Goal: Check status: Check status

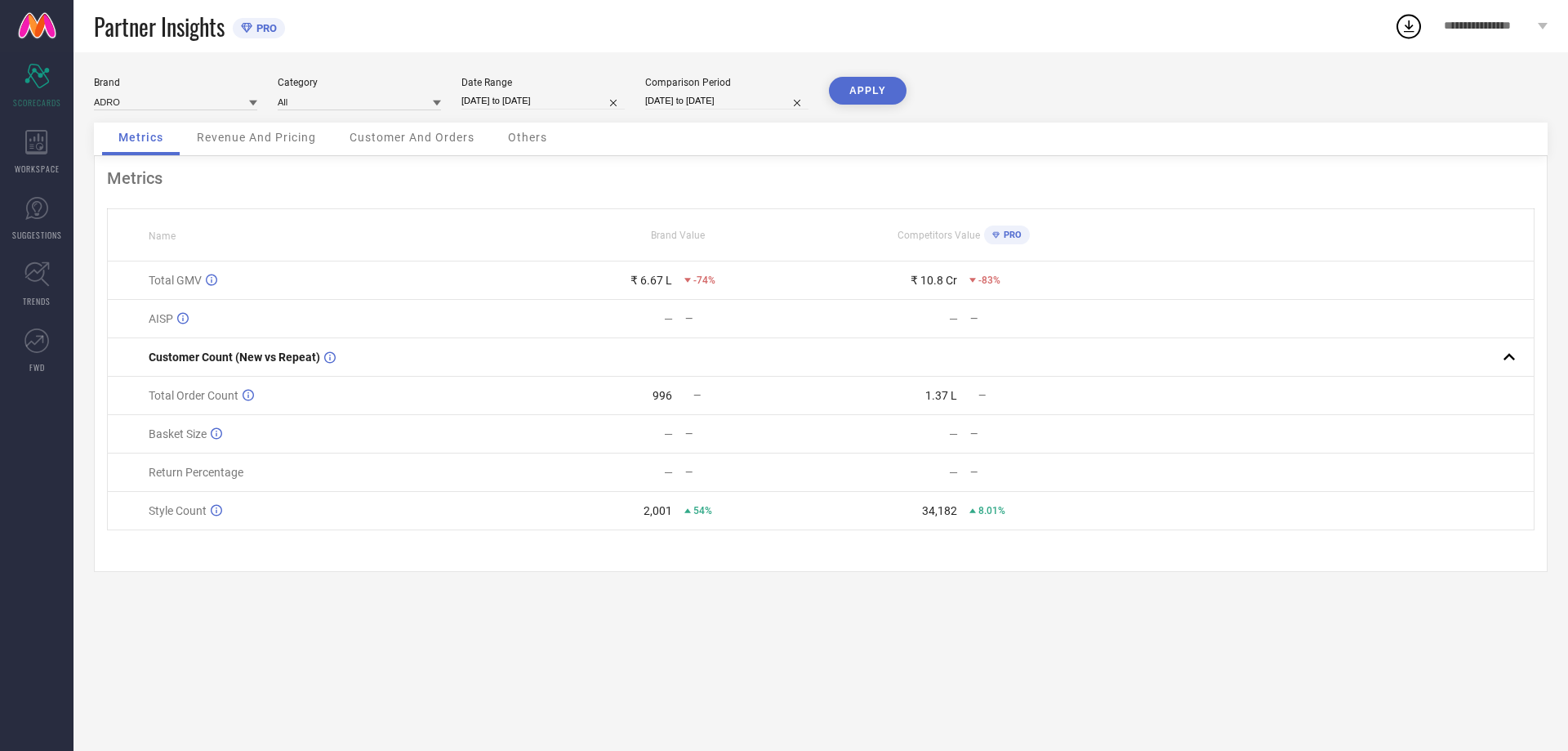
click at [516, 98] on input "[DATE] to [DATE]" at bounding box center [543, 101] width 163 height 17
select select "9"
select select "2025"
select select "10"
select select "2025"
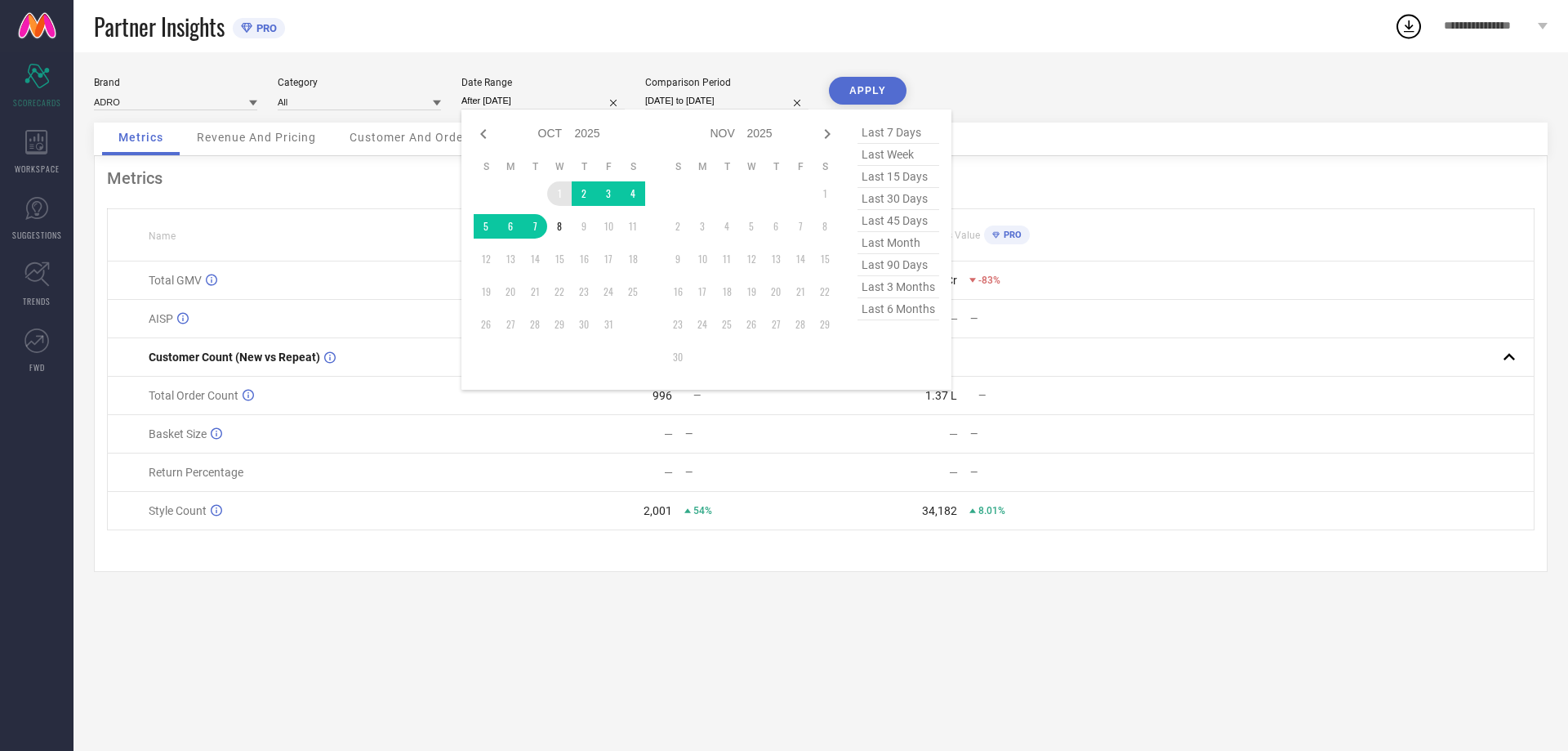
click at [565, 191] on td "1" at bounding box center [559, 193] width 25 height 25
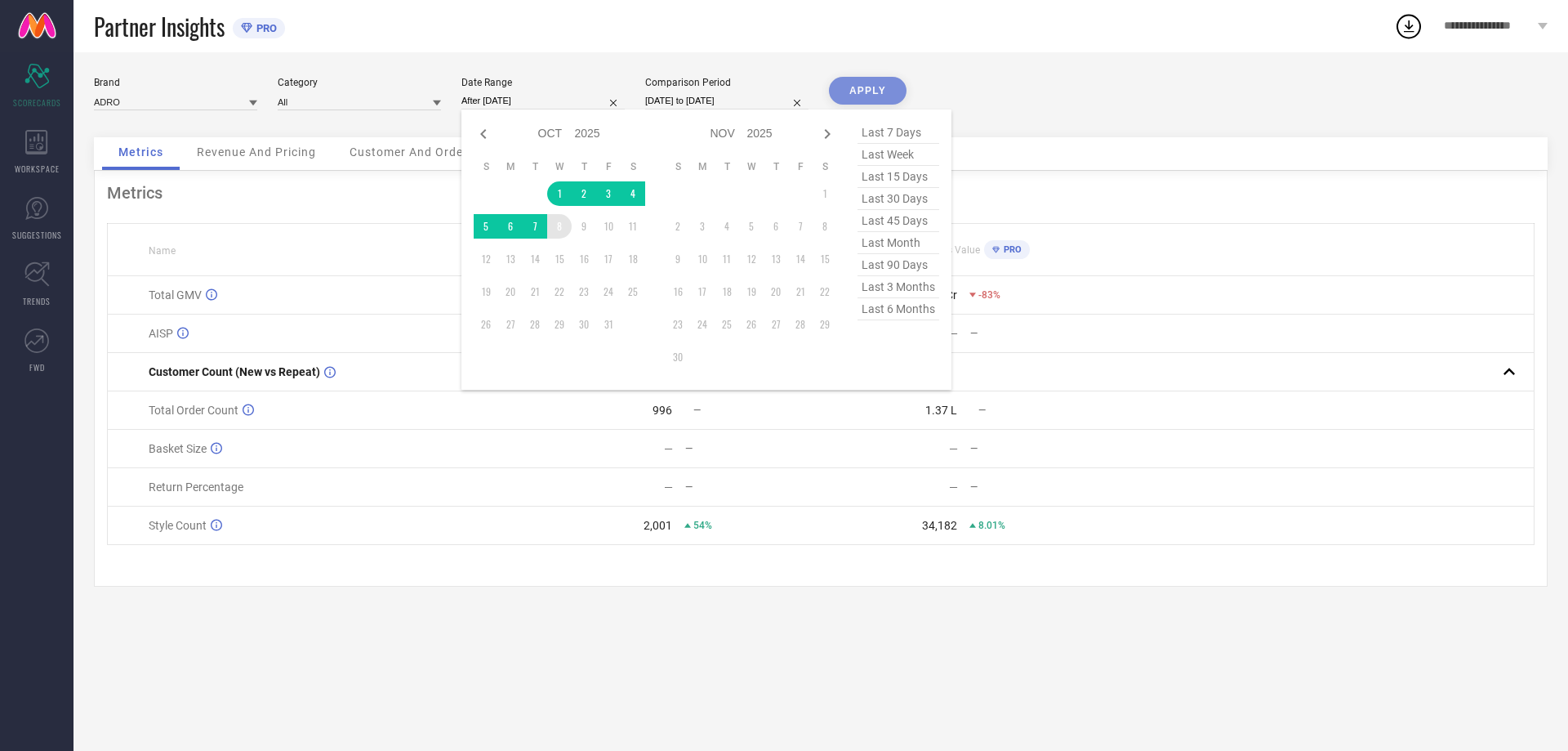
type input "[DATE] to [DATE]"
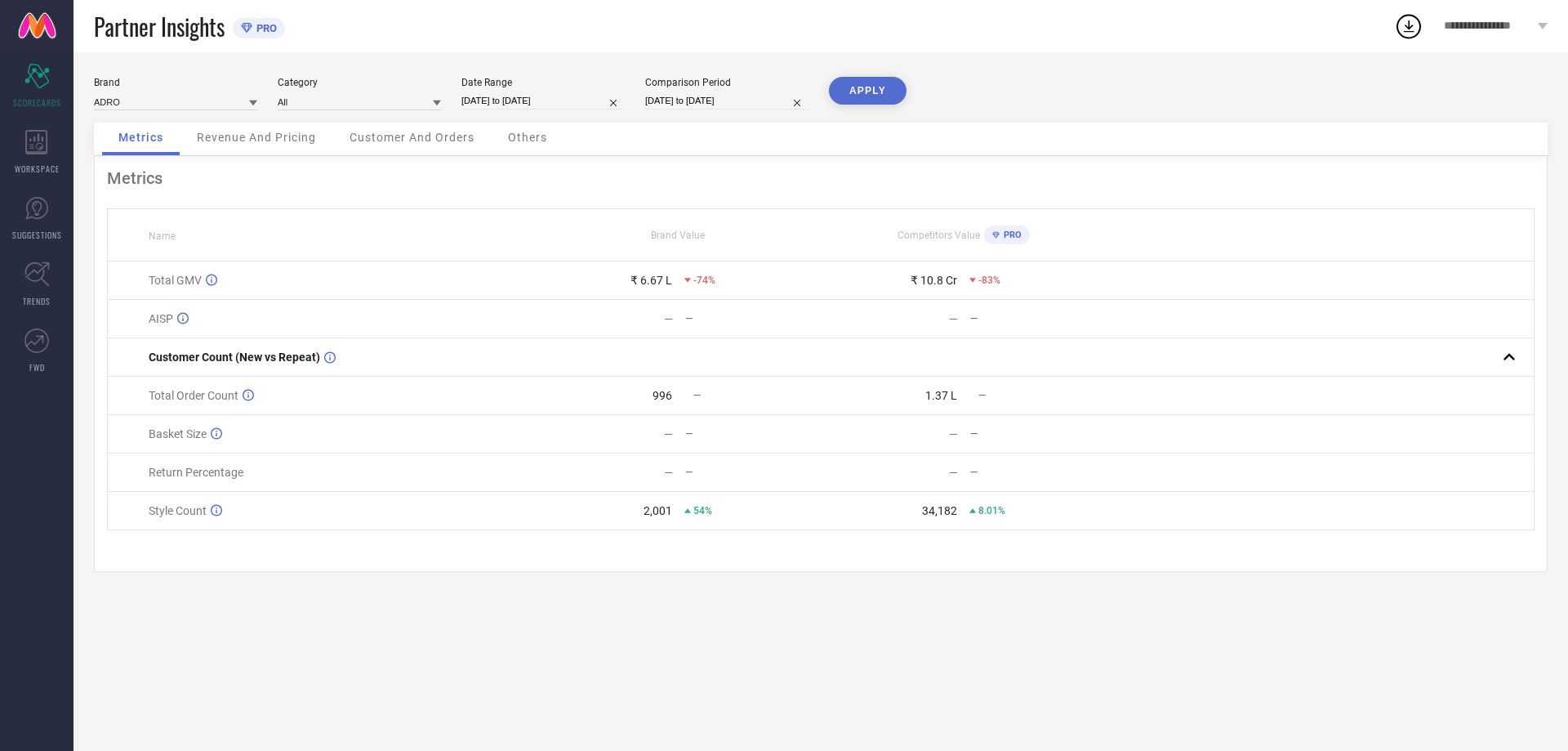
click at [882, 101] on button "APPLY" at bounding box center [867, 90] width 78 height 27
click at [219, 131] on span "Revenue And Pricing" at bounding box center [257, 137] width 119 height 13
